Goal: Task Accomplishment & Management: Manage account settings

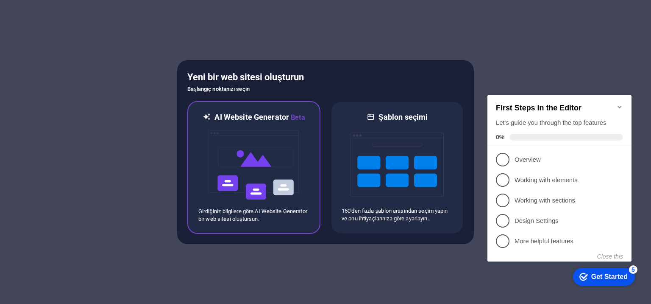
click at [278, 152] on img at bounding box center [253, 165] width 93 height 85
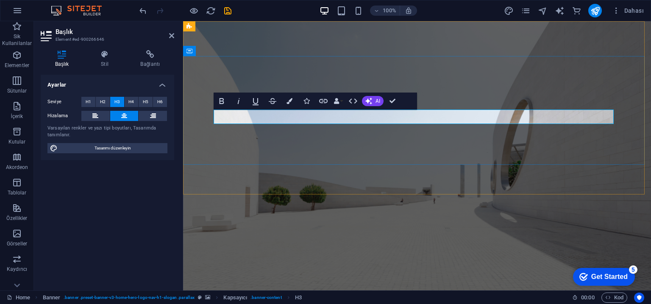
drag, startPoint x: 451, startPoint y: 115, endPoint x: 521, endPoint y: 114, distance: 70.0
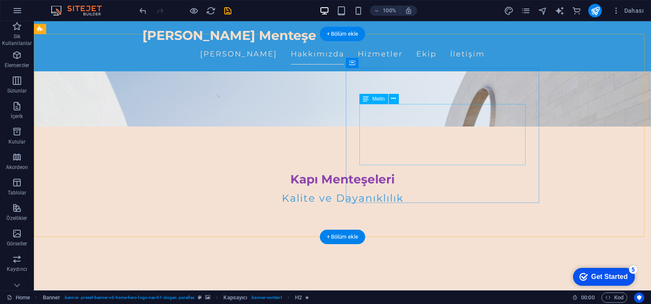
scroll to position [170, 0]
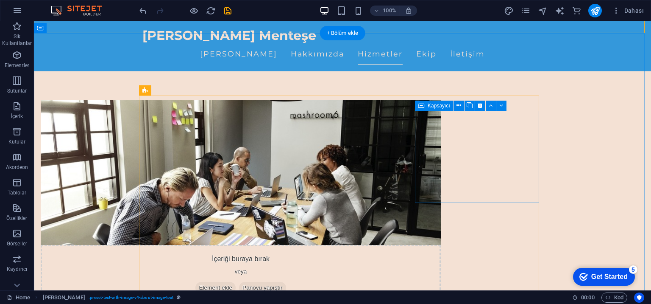
scroll to position [382, 0]
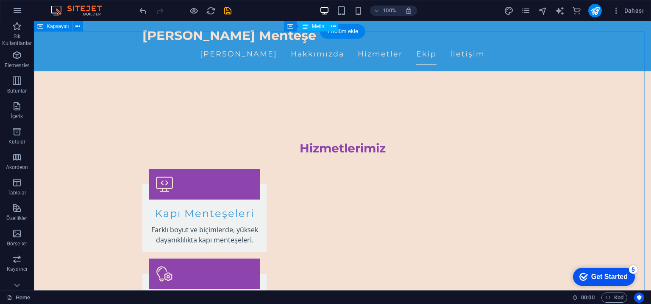
scroll to position [721, 0]
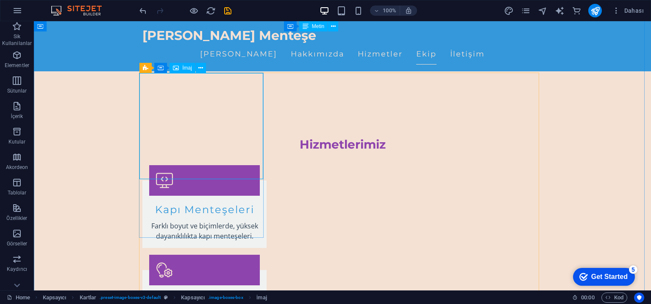
click at [184, 67] on span "İmaj" at bounding box center [187, 67] width 10 height 5
select select "vw"
select select "px"
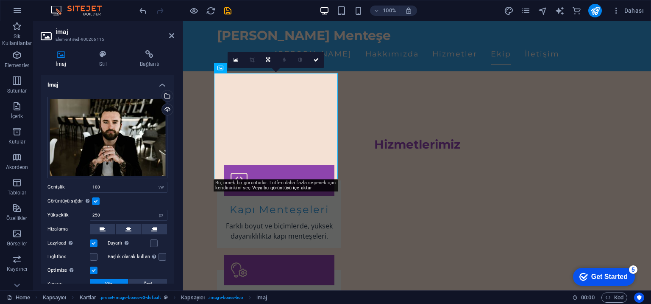
click at [68, 61] on h4 "İmaj" at bounding box center [63, 59] width 44 height 18
click at [86, 131] on div "Dosyaları buraya sürükleyin, dosyaları seçmek için tıklayın veya Dosyalardan ya…" at bounding box center [107, 137] width 120 height 81
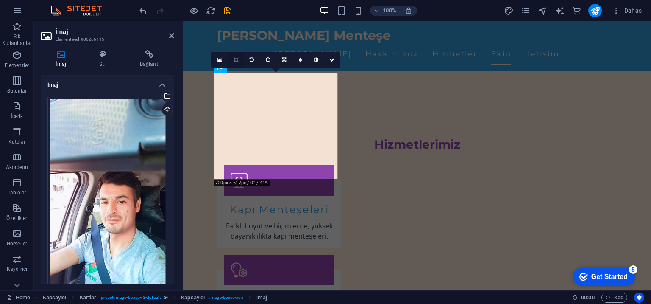
click at [237, 56] on link at bounding box center [236, 60] width 16 height 16
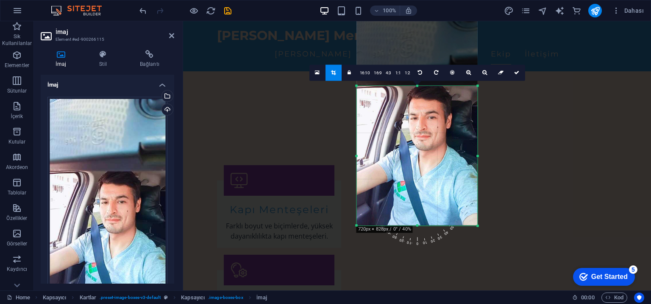
drag, startPoint x: 416, startPoint y: 48, endPoint x: 418, endPoint y: 124, distance: 75.9
click at [418, 124] on div "180 170 160 150 140 130 120 110 100 90 80 70 60 50 40 30 20 10 0 -10 -20 -30 -4…" at bounding box center [417, 156] width 121 height 140
drag, startPoint x: 518, startPoint y: 76, endPoint x: 282, endPoint y: 91, distance: 236.7
click at [518, 76] on link at bounding box center [517, 73] width 16 height 16
type input "285"
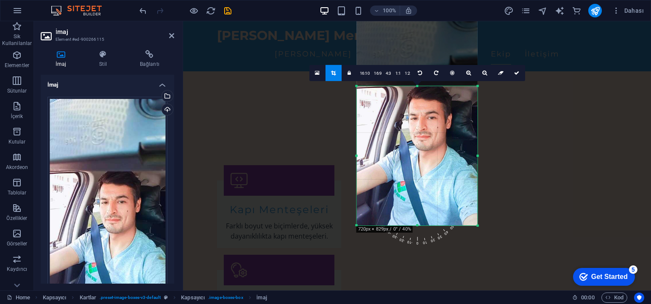
select select "px"
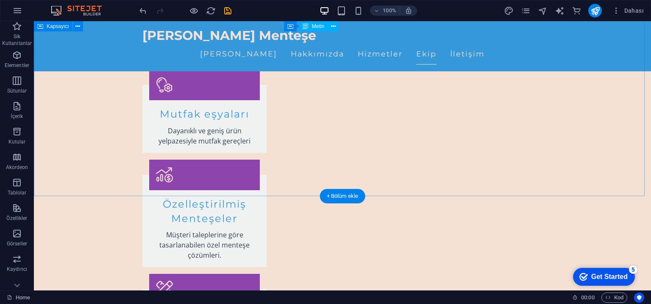
scroll to position [848, 0]
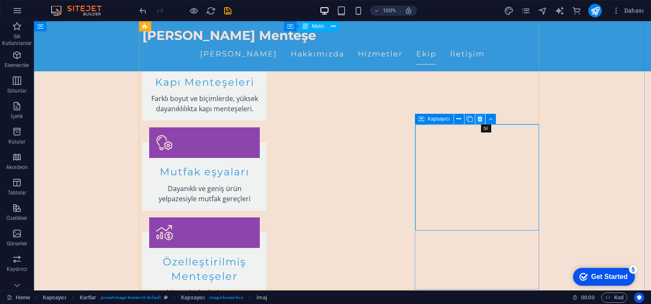
drag, startPoint x: 482, startPoint y: 120, endPoint x: 417, endPoint y: 101, distance: 67.2
click at [482, 120] on icon at bounding box center [480, 118] width 5 height 9
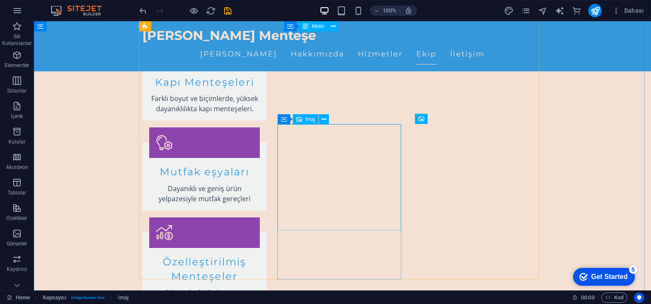
click at [323, 118] on icon at bounding box center [324, 119] width 5 height 9
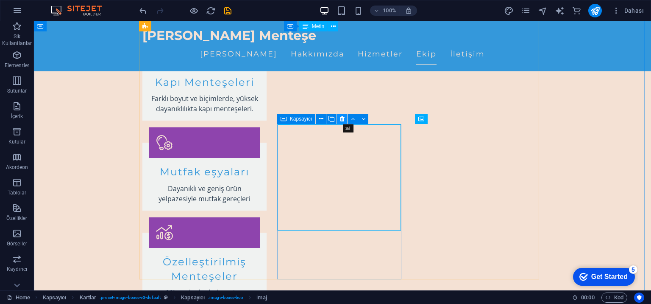
drag, startPoint x: 343, startPoint y: 119, endPoint x: 309, endPoint y: 98, distance: 40.4
click at [343, 119] on icon at bounding box center [342, 118] width 5 height 9
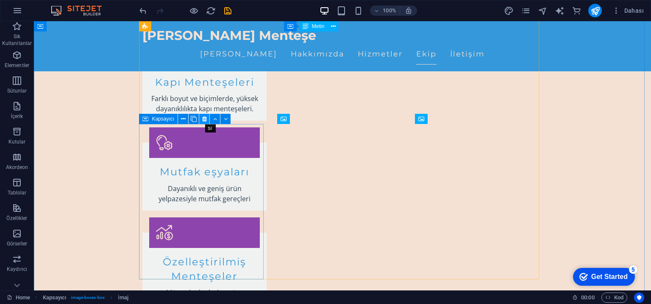
click at [202, 118] on icon at bounding box center [204, 118] width 5 height 9
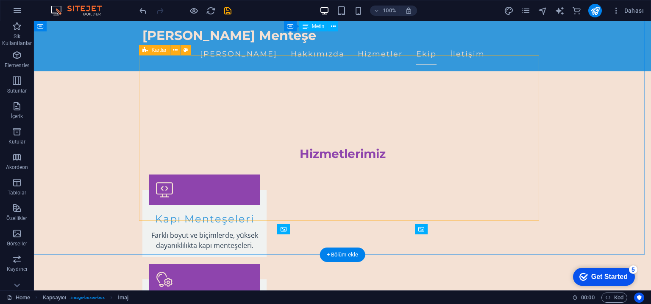
scroll to position [678, 0]
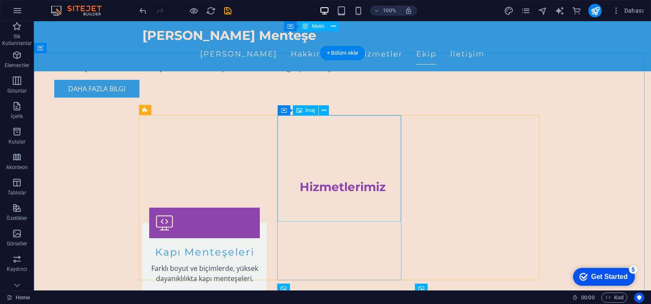
select select "vw"
select select "px"
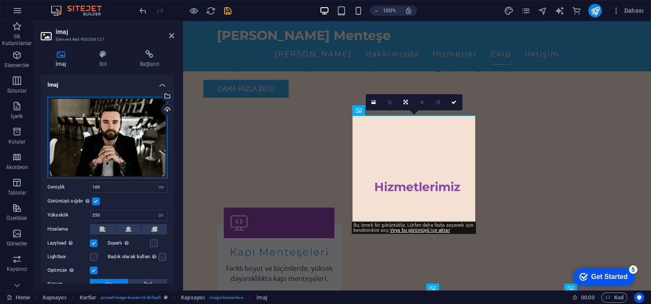
click at [87, 134] on div "Dosyaları buraya sürükleyin, dosyaları seçmek için tıklayın veya Dosyalardan ya…" at bounding box center [107, 137] width 120 height 81
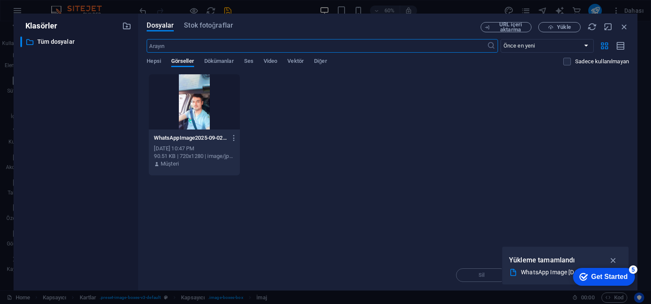
scroll to position [729, 0]
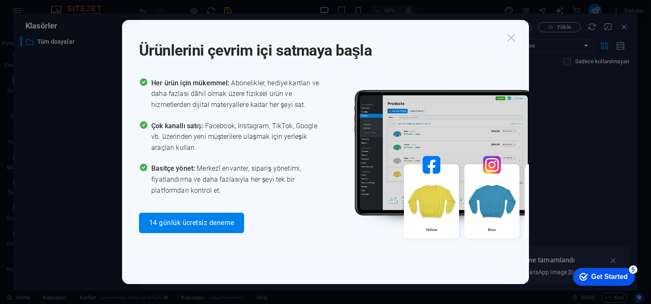
click at [512, 33] on icon "button" at bounding box center [511, 37] width 15 height 15
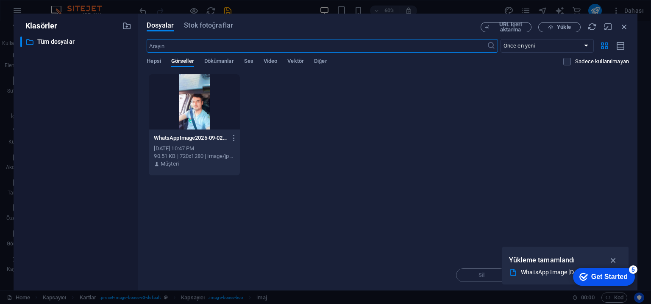
click at [341, 232] on div "Anında yüklemek için dosyaları buraya bırakın WhatsAppImage2025-09-02at23.46.55…" at bounding box center [388, 167] width 483 height 186
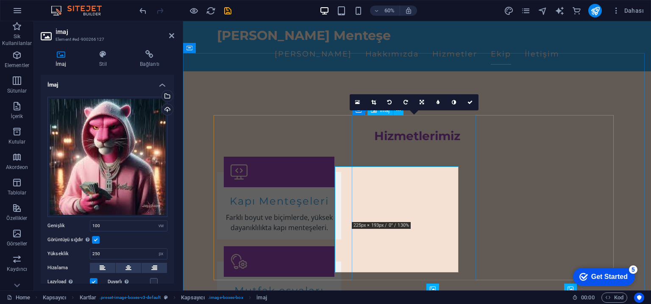
scroll to position [678, 0]
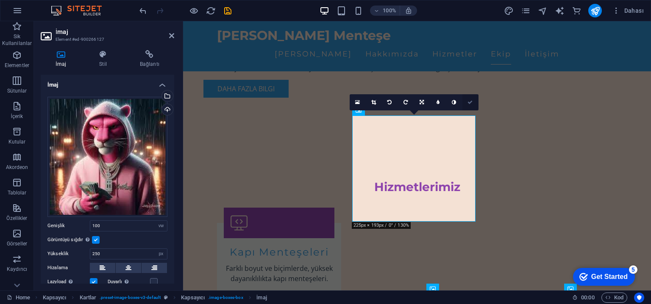
click at [472, 100] on icon at bounding box center [470, 102] width 5 height 5
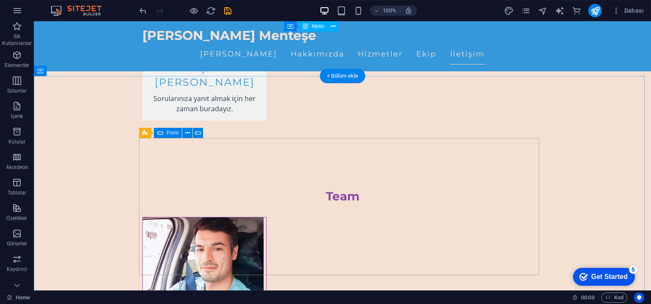
scroll to position [1399, 0]
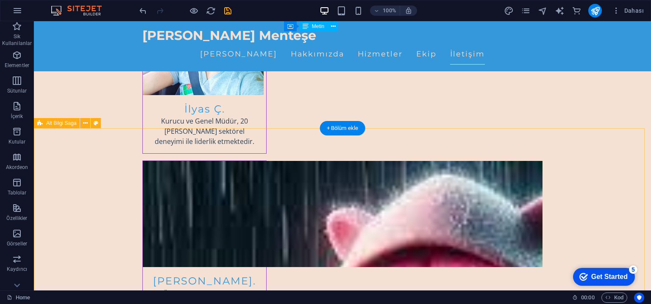
scroll to position [1625, 0]
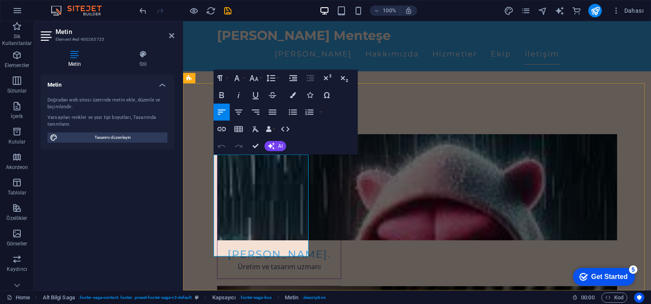
drag, startPoint x: 268, startPoint y: 162, endPoint x: 305, endPoint y: 263, distance: 107.7
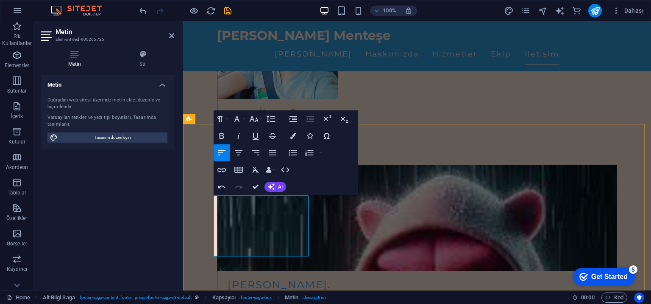
scroll to position [1584, 0]
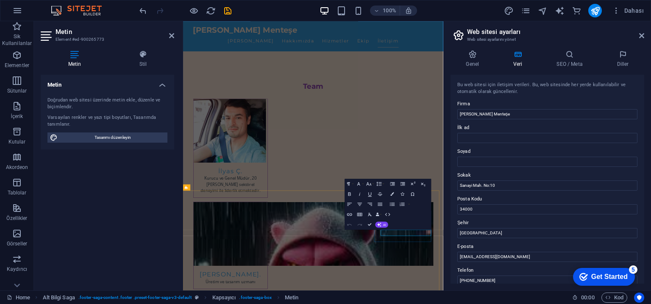
scroll to position [1456, 0]
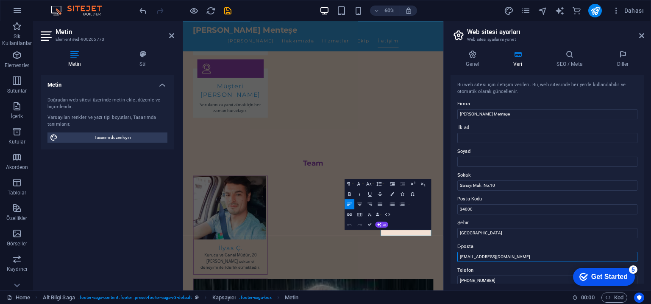
click at [514, 255] on input "[EMAIL_ADDRESS][DOMAIN_NAME]" at bounding box center [548, 256] width 180 height 10
type input "[EMAIL_ADDRESS][DOMAIN_NAME]"
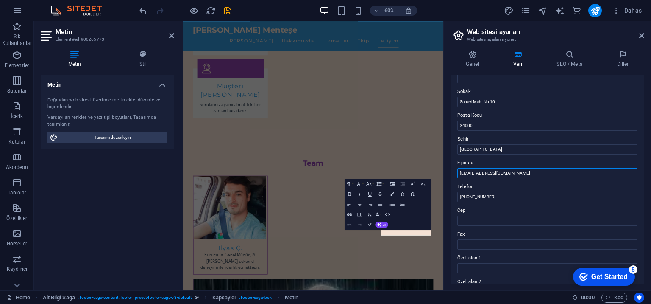
scroll to position [0, 0]
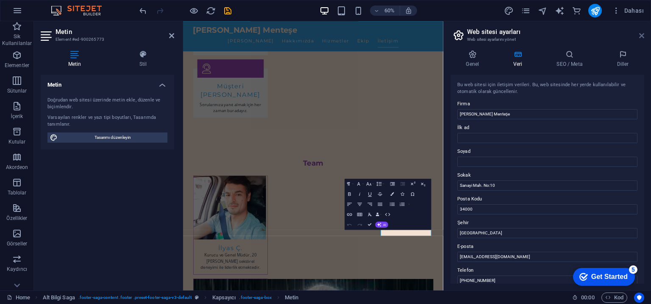
click at [641, 37] on icon at bounding box center [641, 35] width 5 height 7
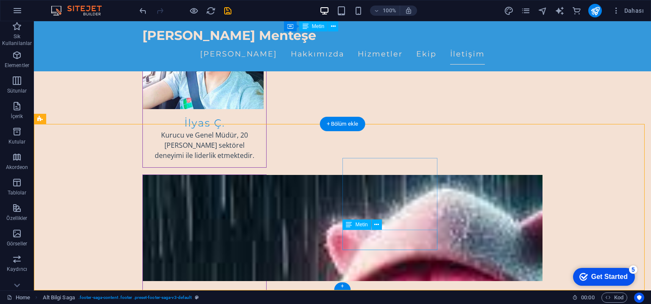
click at [379, 222] on button at bounding box center [377, 224] width 10 height 10
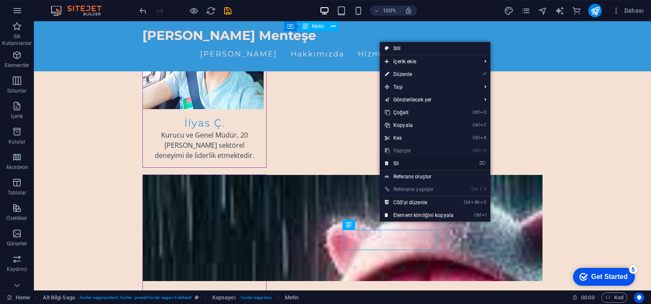
click at [402, 159] on link "⌦ Sil" at bounding box center [419, 163] width 79 height 13
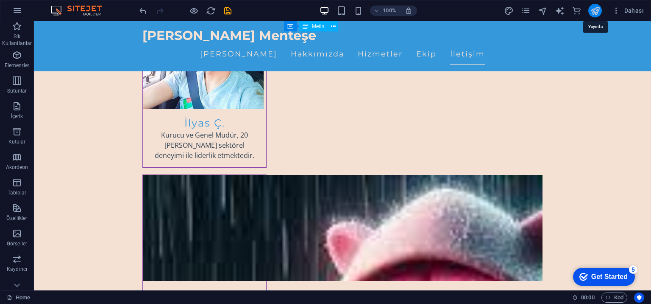
click at [597, 7] on icon "publish" at bounding box center [596, 11] width 10 height 10
